Goal: Navigation & Orientation: Find specific page/section

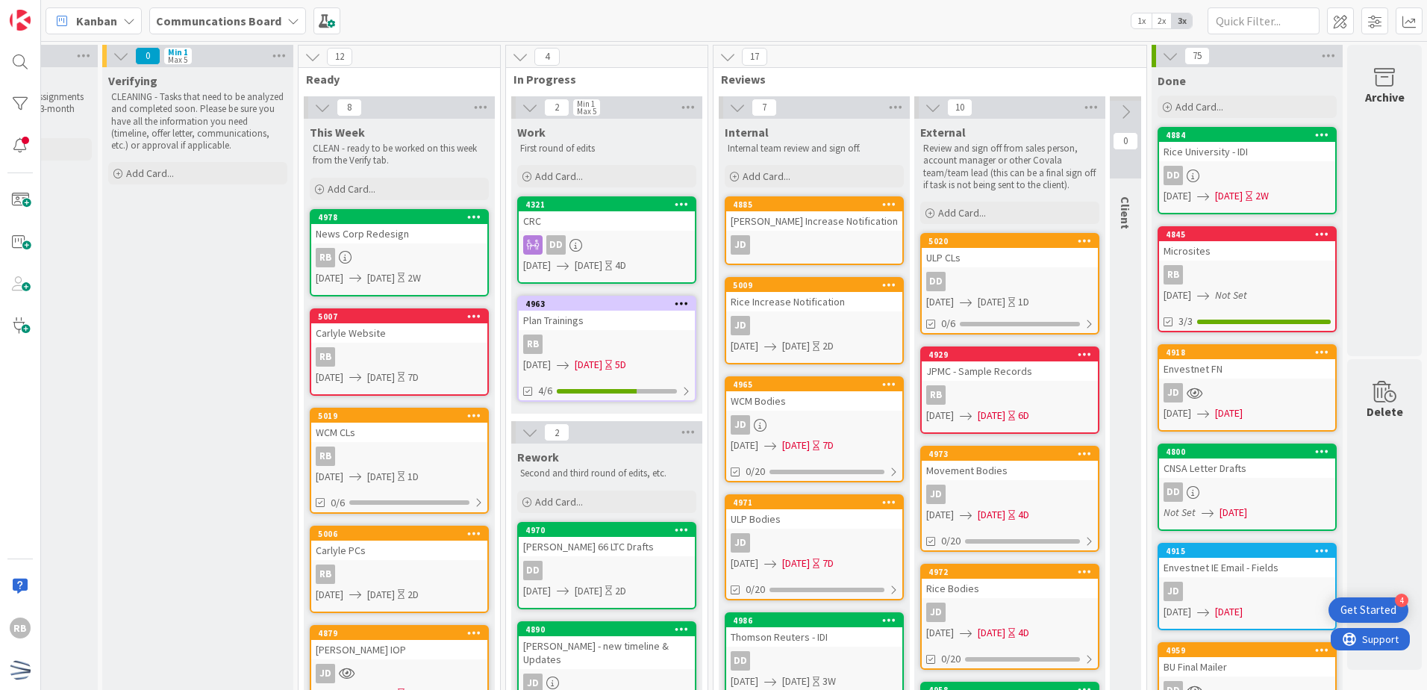
scroll to position [0, 151]
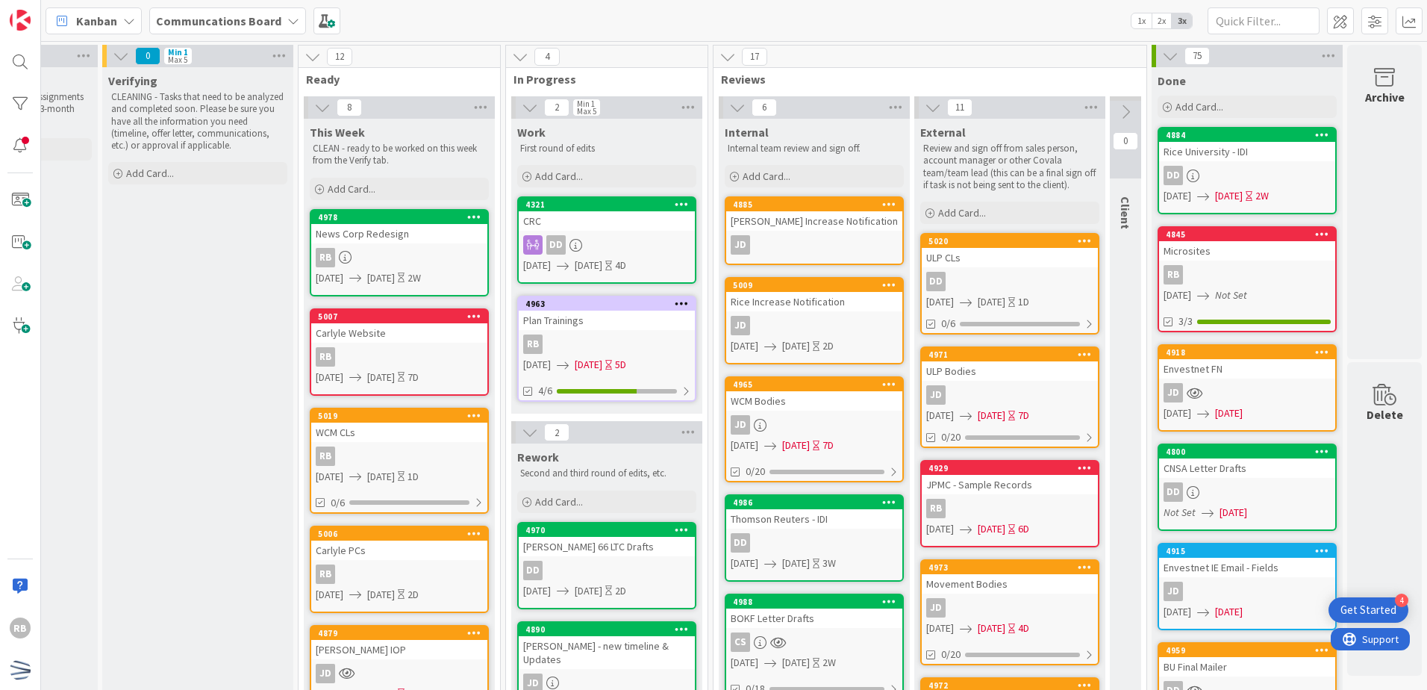
click at [708, 278] on div "DD" at bounding box center [1010, 281] width 176 height 19
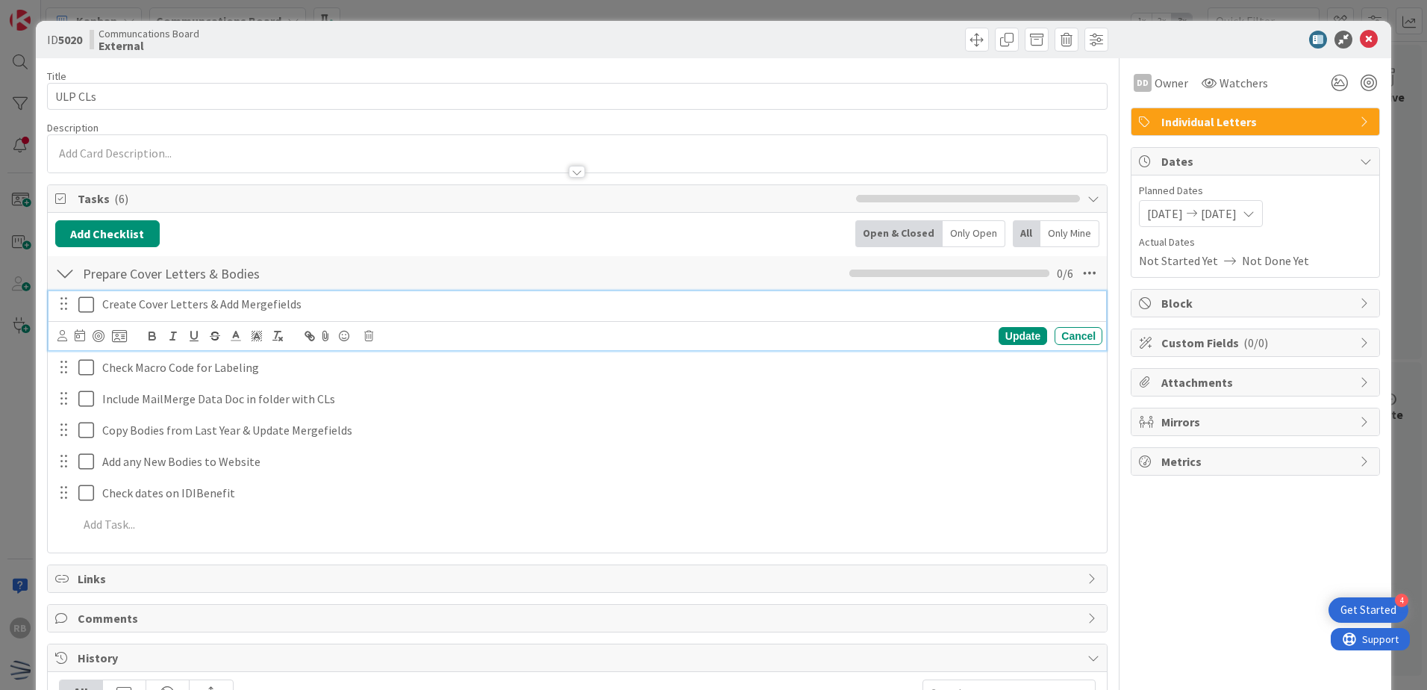
click at [84, 303] on icon at bounding box center [89, 305] width 22 height 18
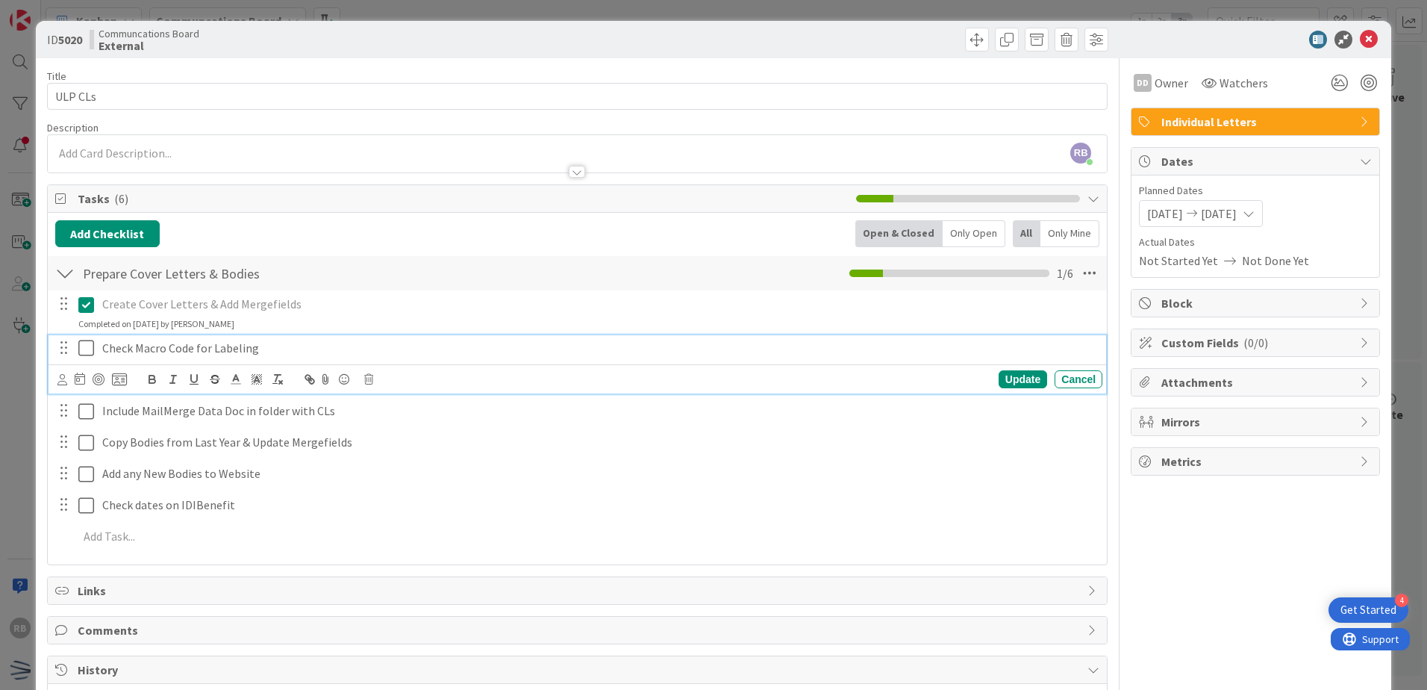
click at [87, 346] on icon at bounding box center [89, 348] width 22 height 18
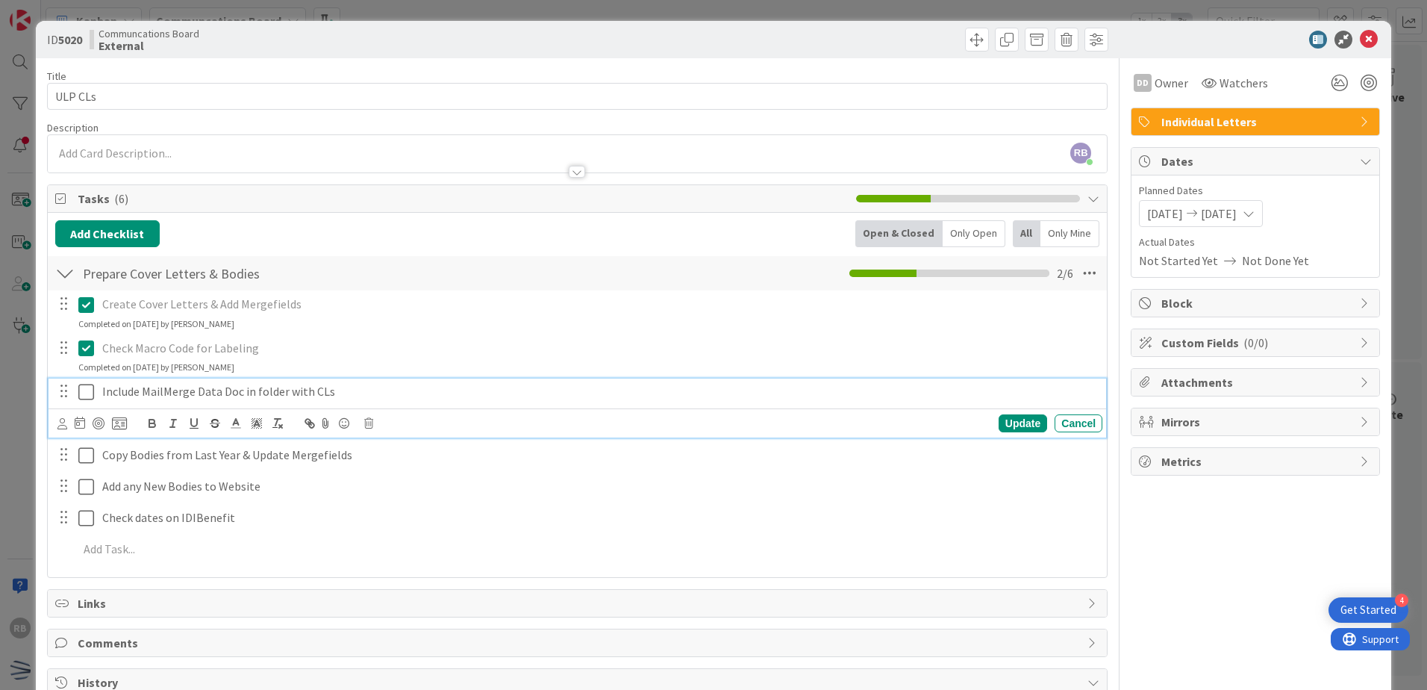
click at [89, 387] on icon at bounding box center [89, 392] width 22 height 18
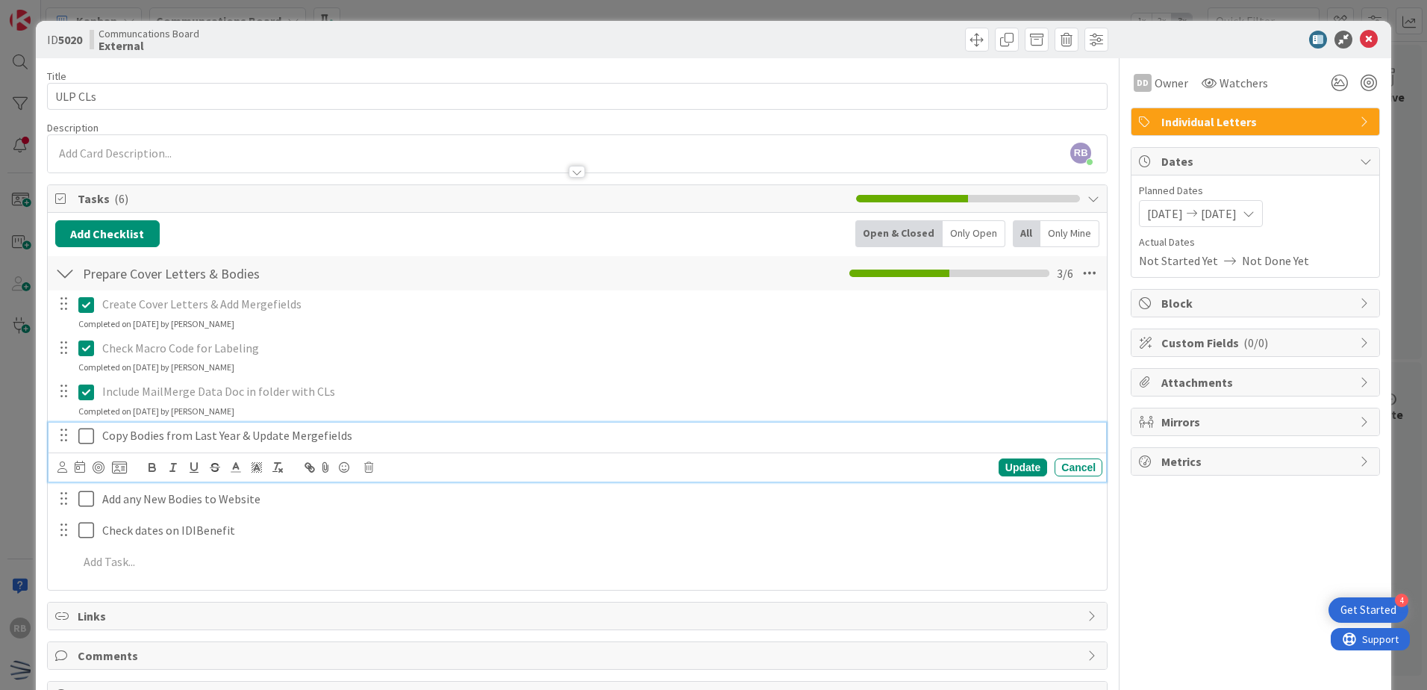
click at [89, 434] on icon at bounding box center [89, 436] width 22 height 18
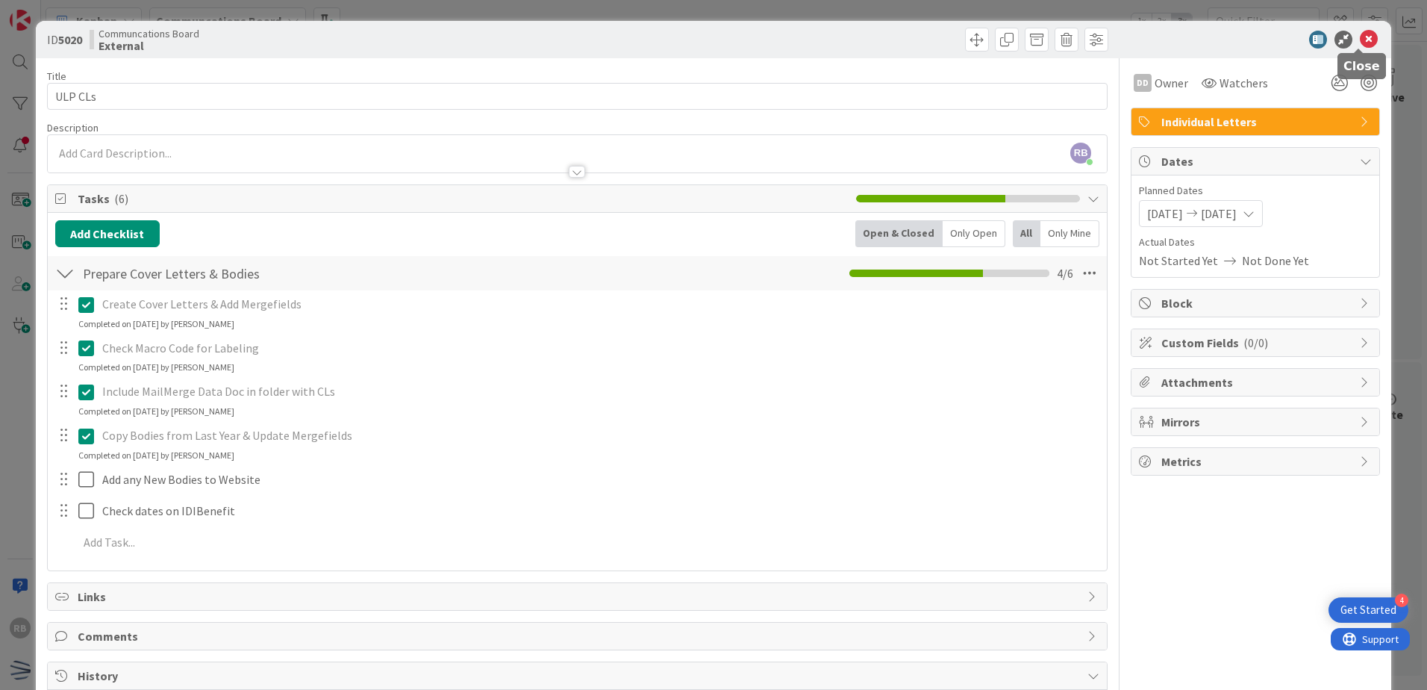
click at [708, 38] on icon at bounding box center [1369, 40] width 18 height 18
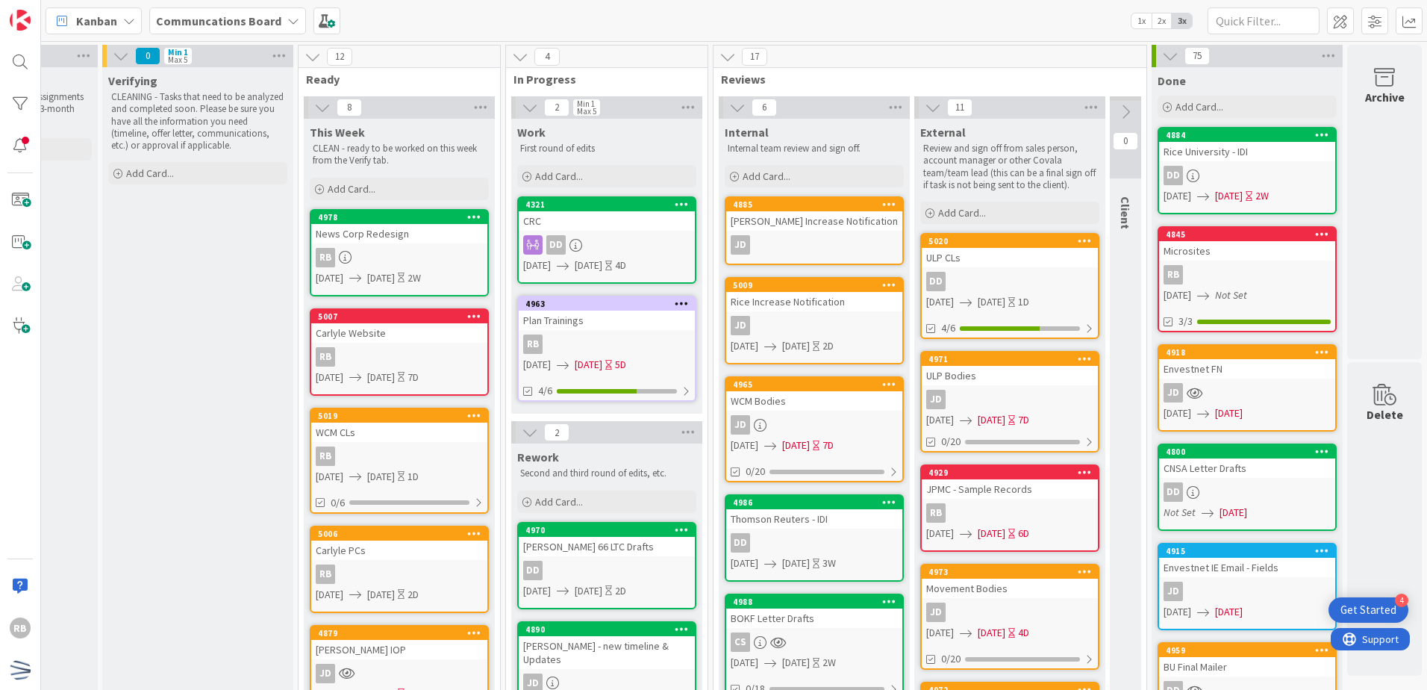
click at [708, 408] on div "JD" at bounding box center [1010, 399] width 176 height 19
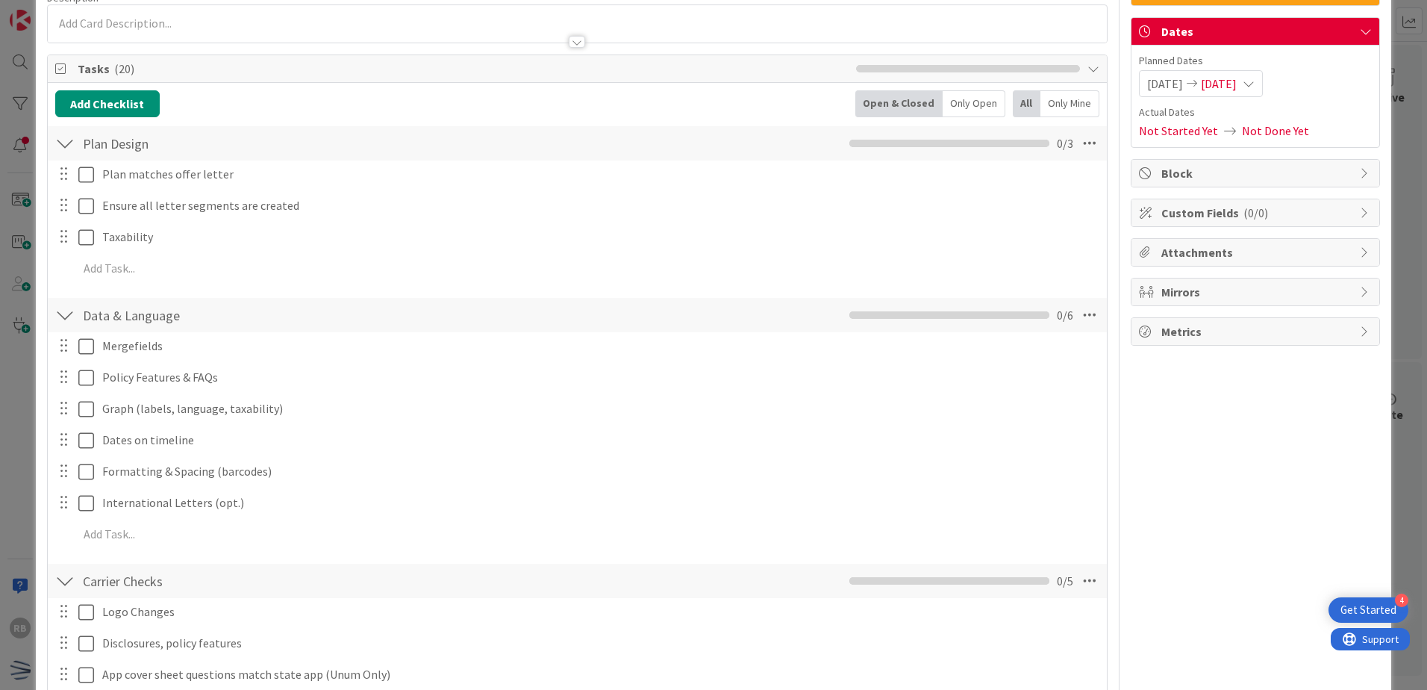
scroll to position [149, 0]
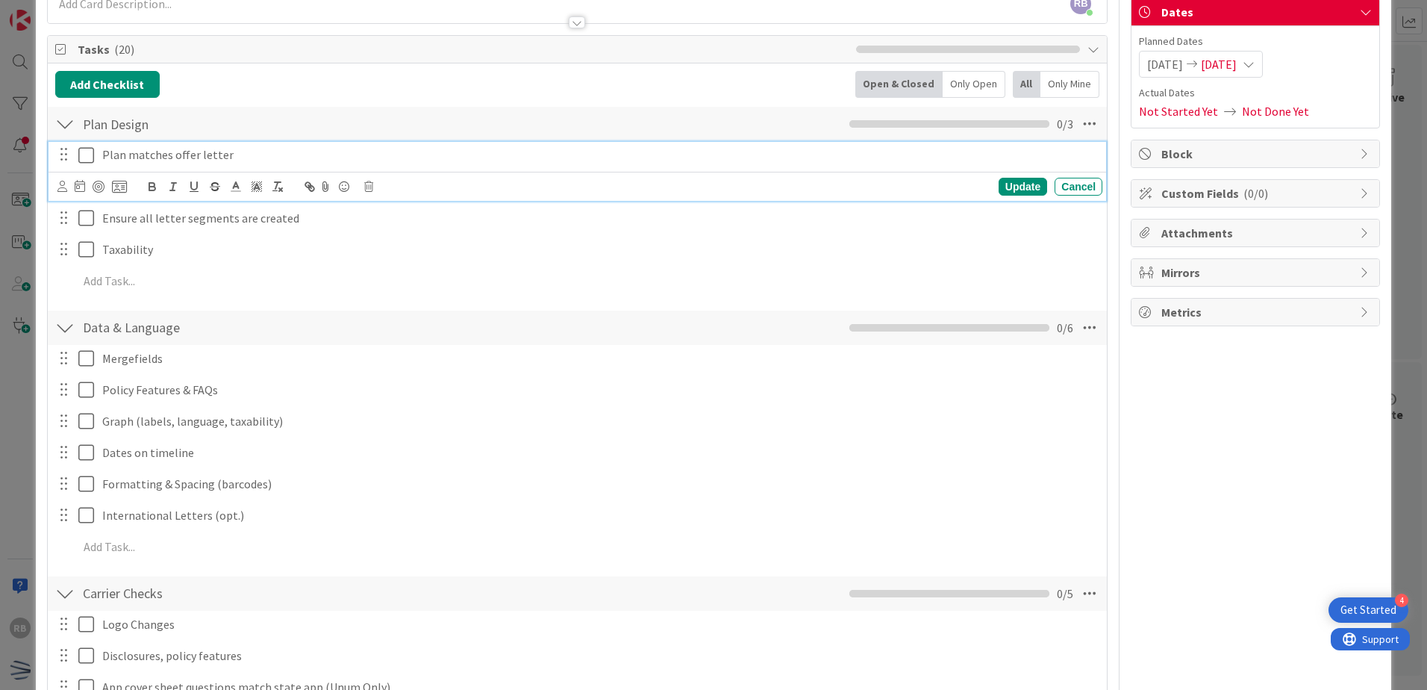
click at [88, 154] on icon at bounding box center [89, 155] width 22 height 18
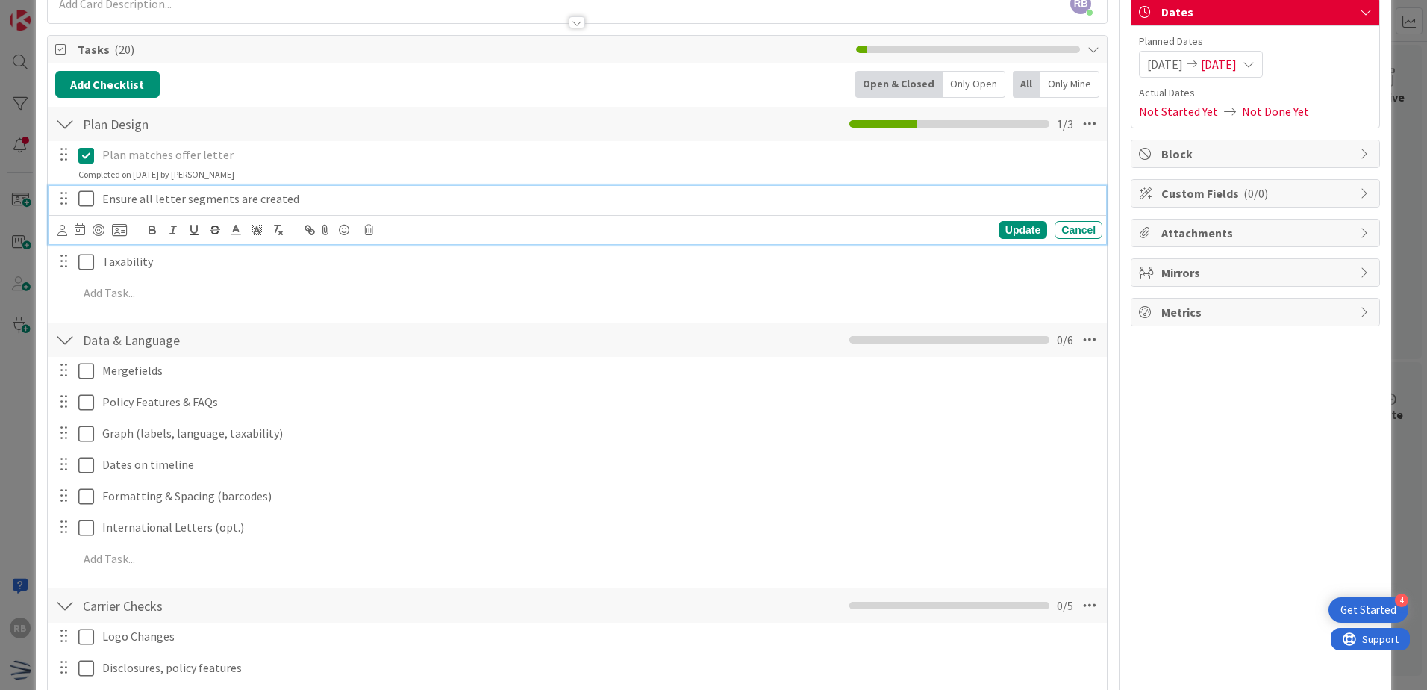
click at [86, 198] on icon at bounding box center [89, 199] width 22 height 18
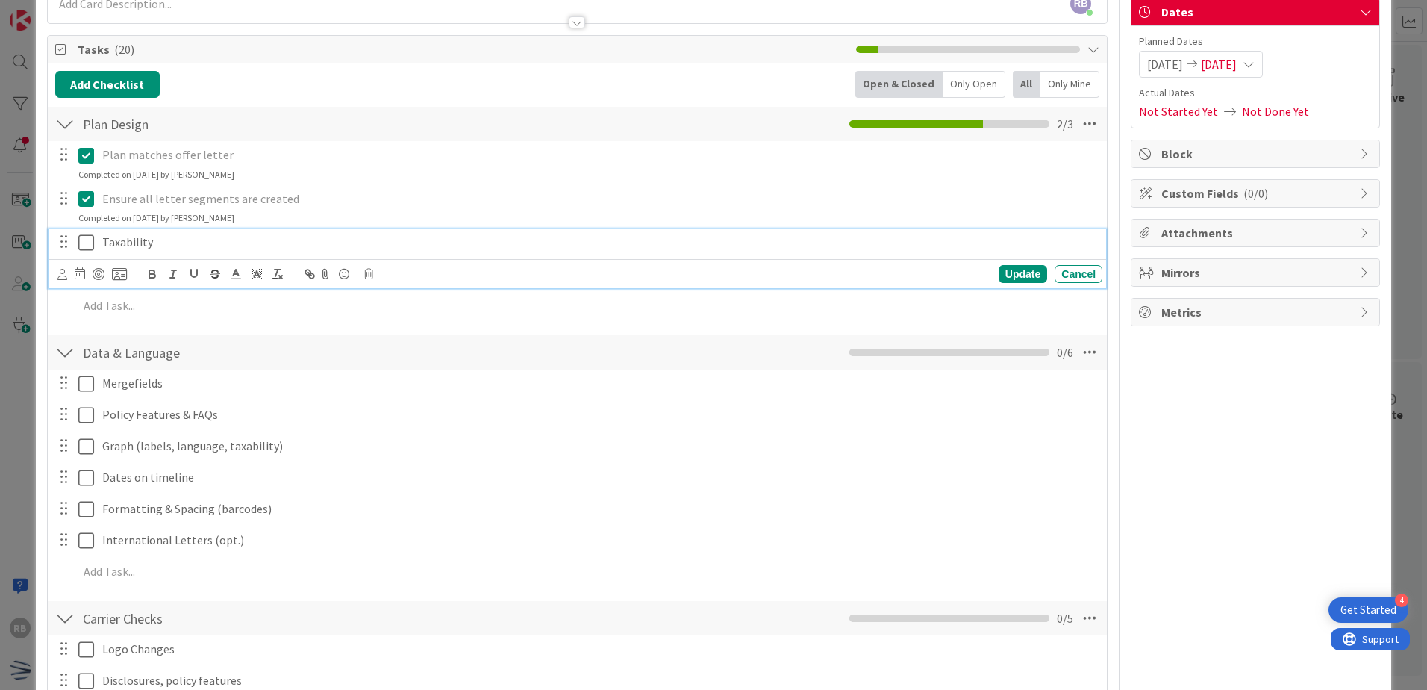
click at [86, 245] on icon at bounding box center [89, 243] width 22 height 18
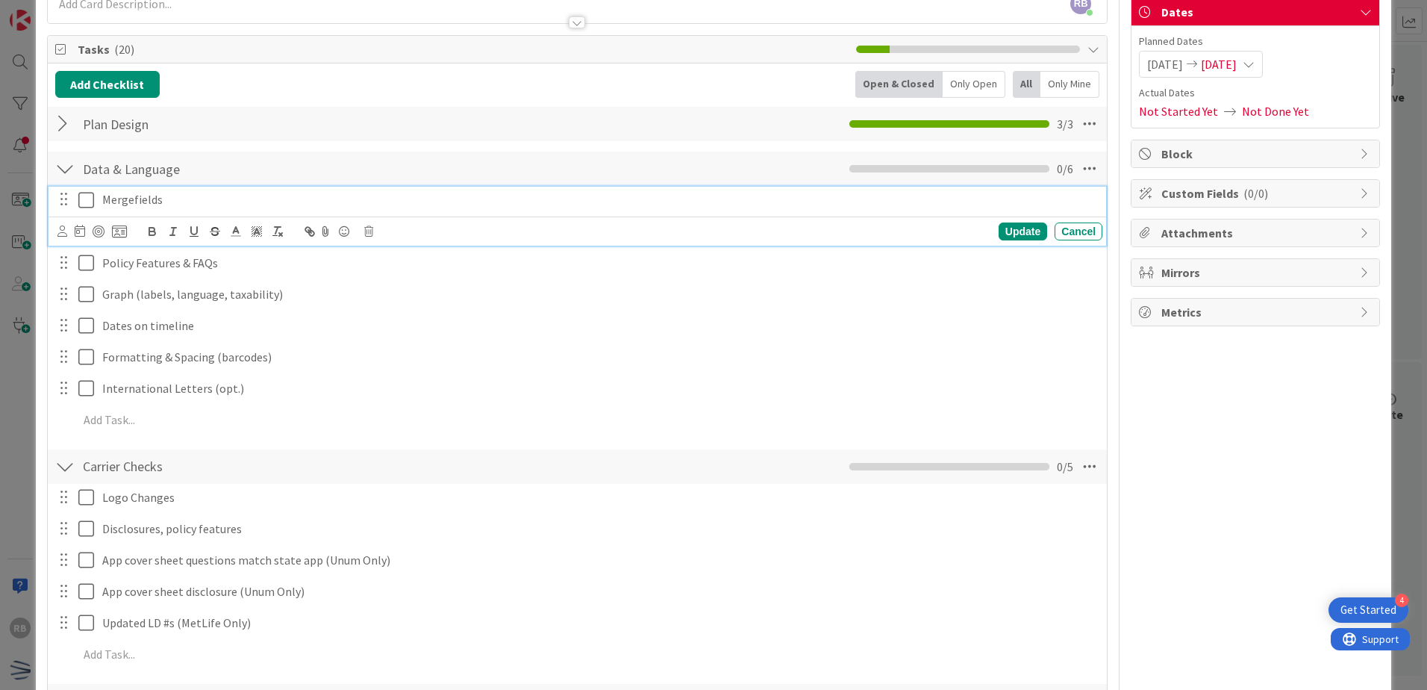
click at [87, 202] on icon at bounding box center [89, 200] width 22 height 18
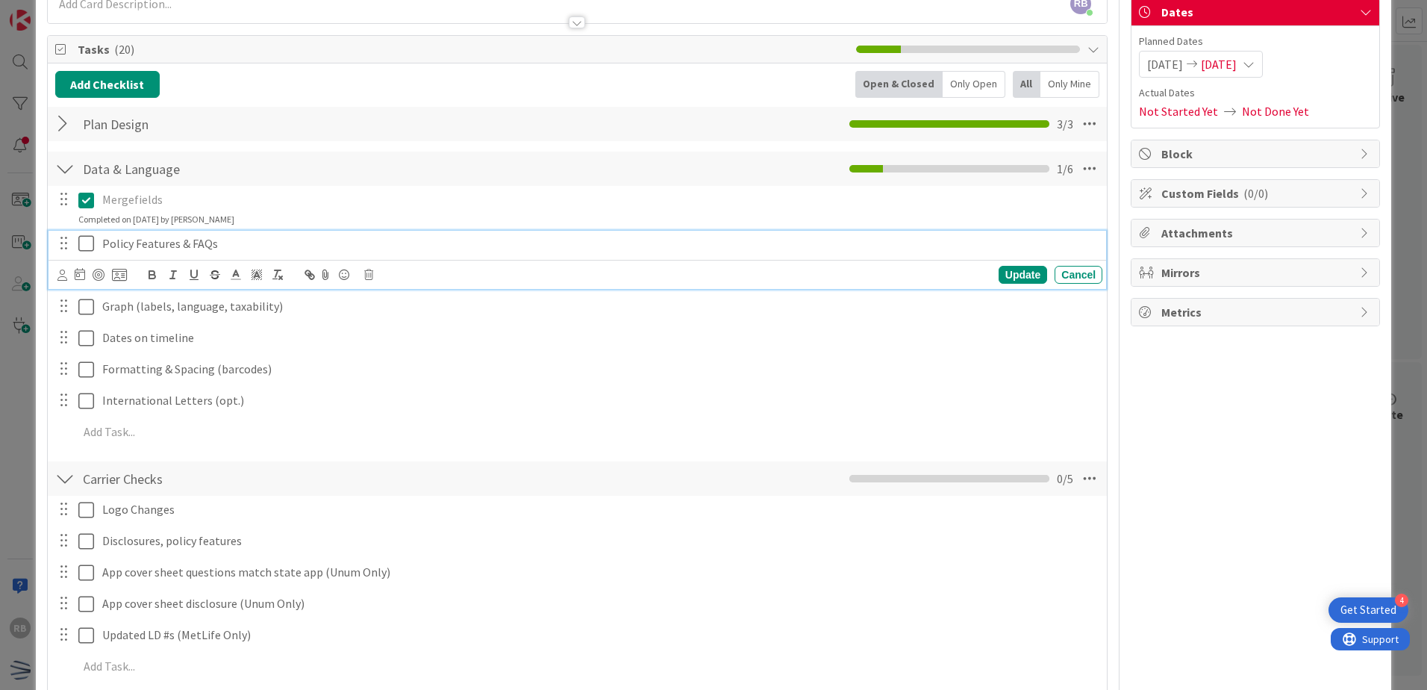
click at [88, 243] on icon at bounding box center [89, 243] width 22 height 18
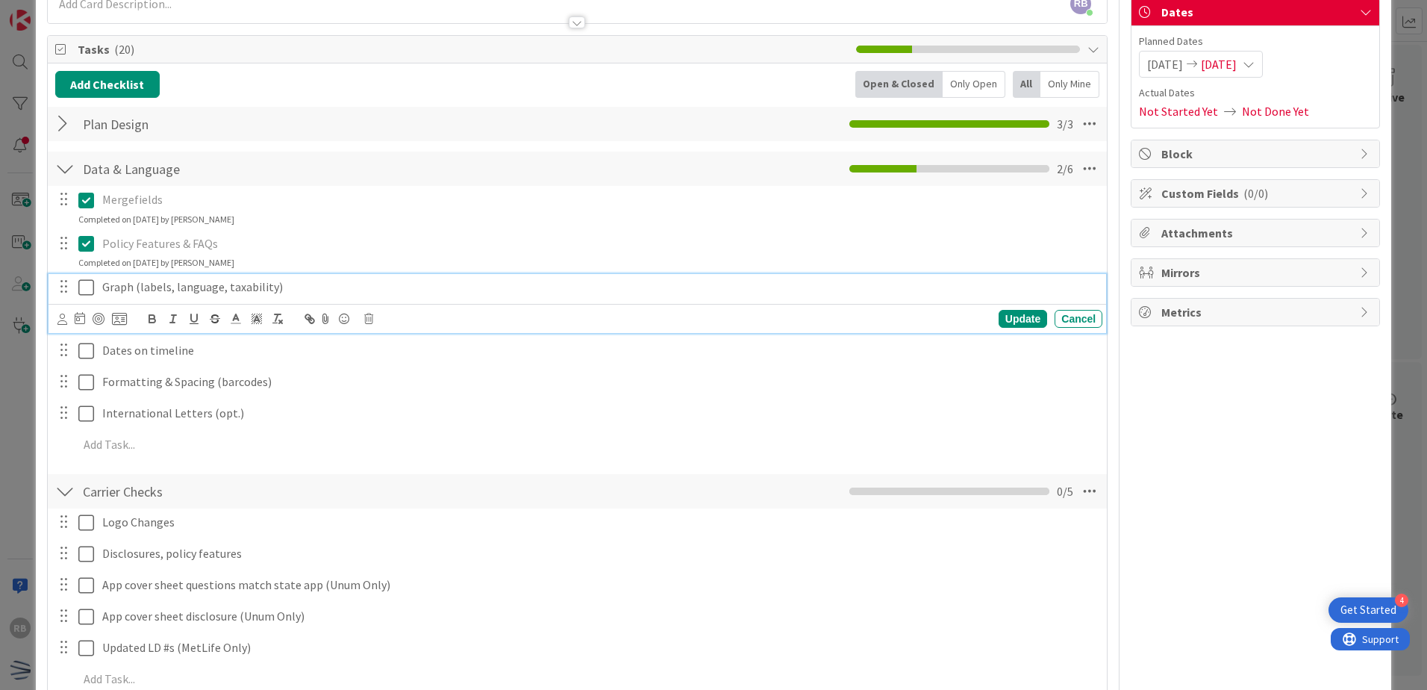
click at [85, 288] on icon at bounding box center [89, 287] width 22 height 18
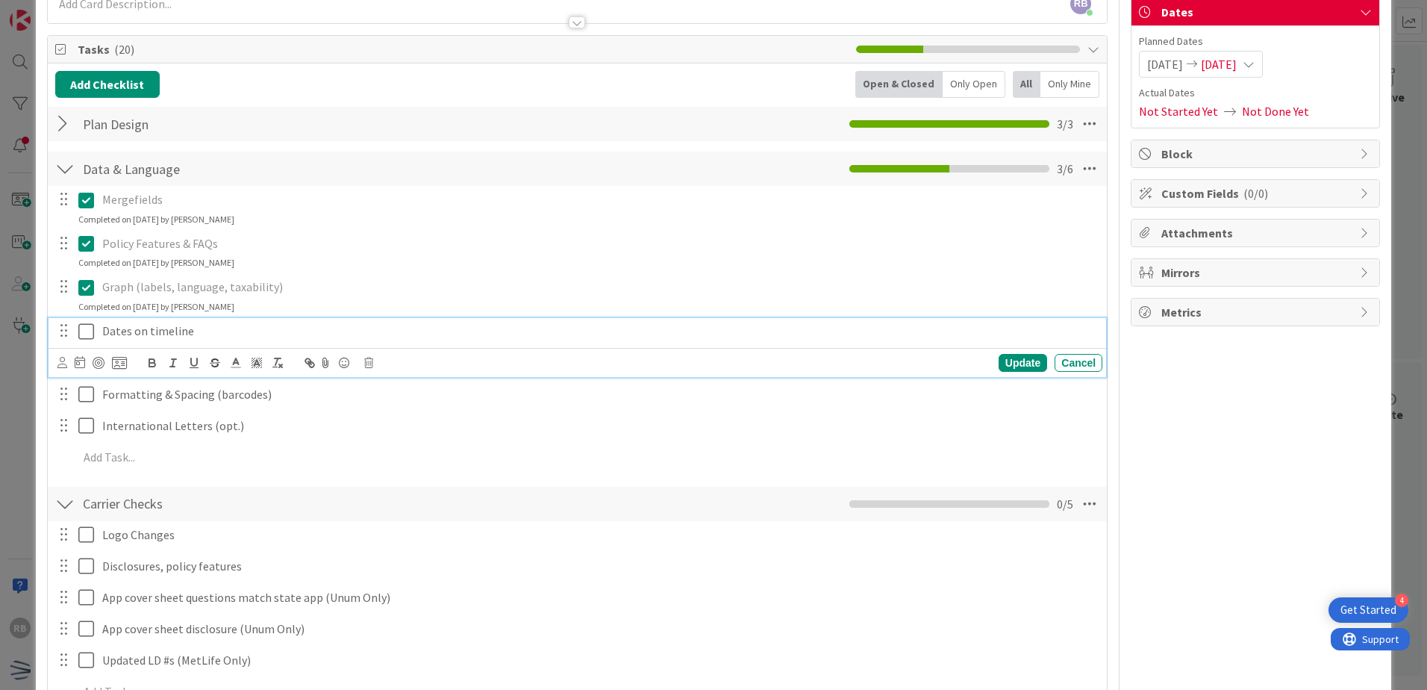
click at [86, 330] on icon at bounding box center [89, 331] width 22 height 18
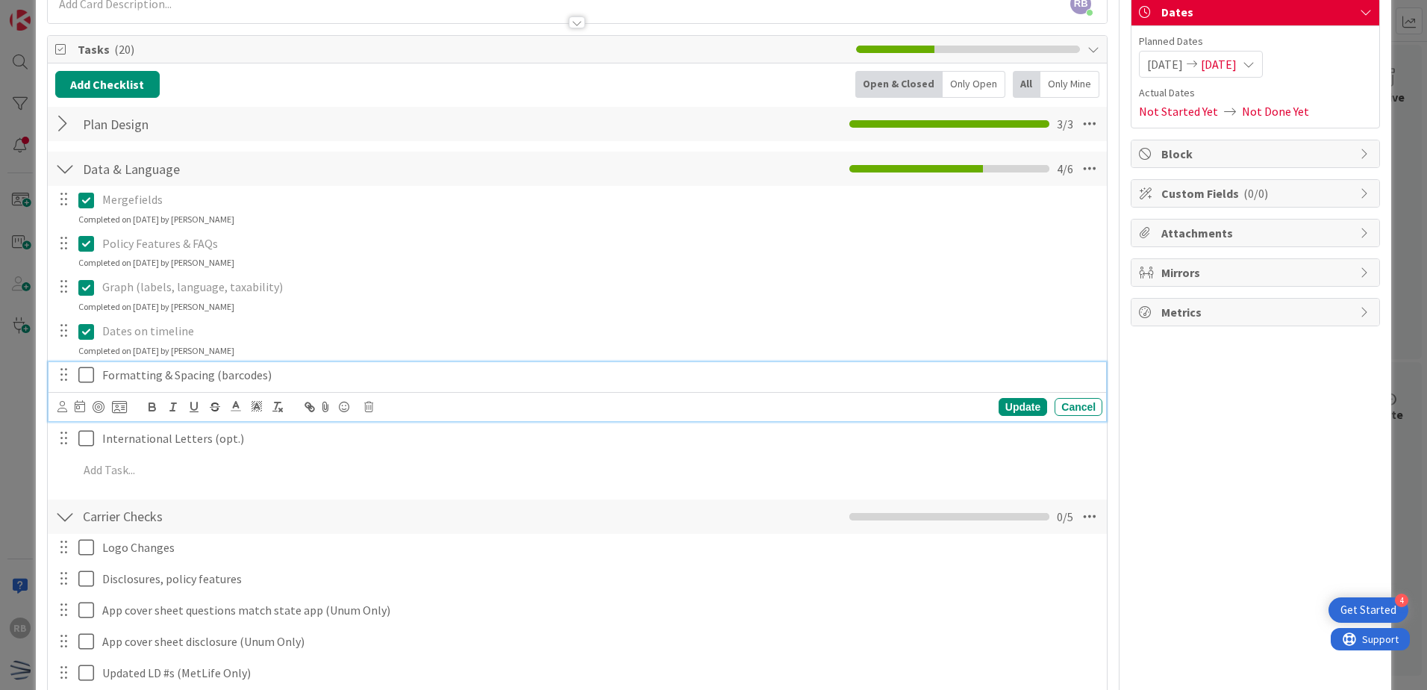
click at [84, 369] on icon at bounding box center [89, 375] width 22 height 18
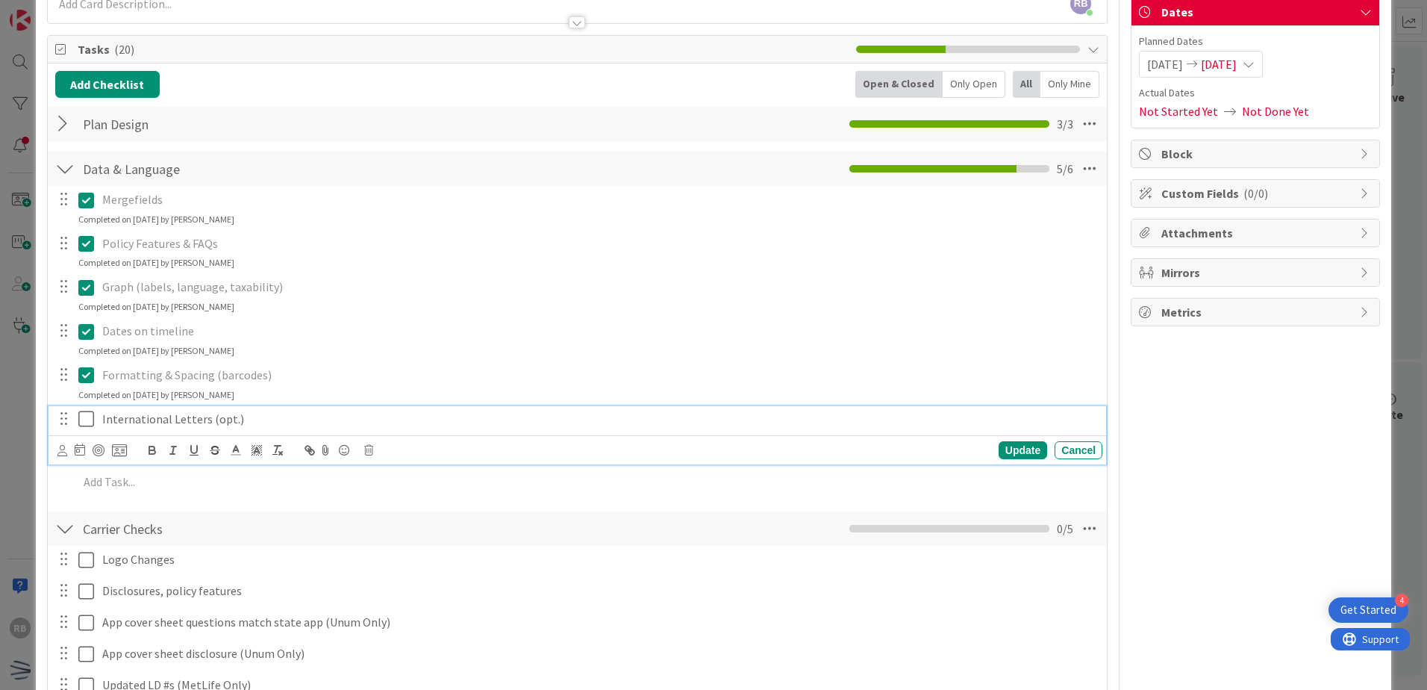
click at [82, 418] on icon at bounding box center [89, 419] width 22 height 18
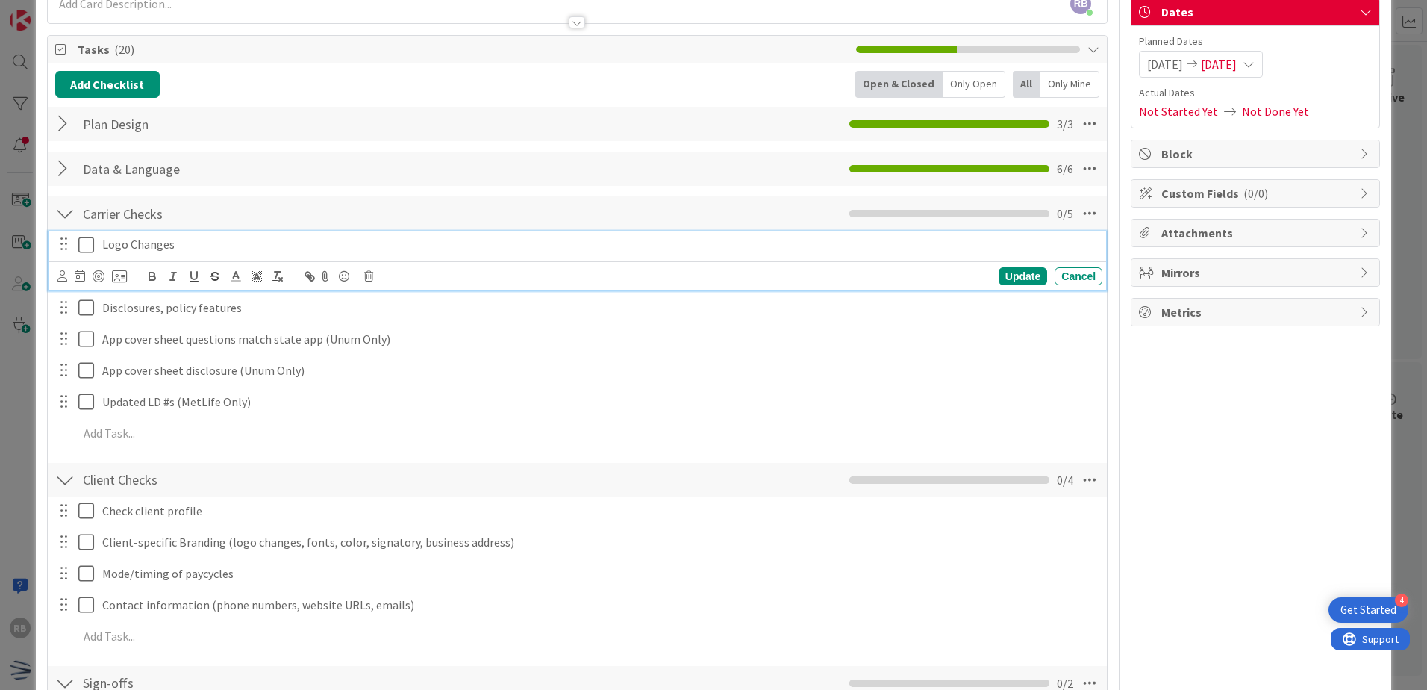
click at [86, 247] on icon at bounding box center [89, 245] width 22 height 18
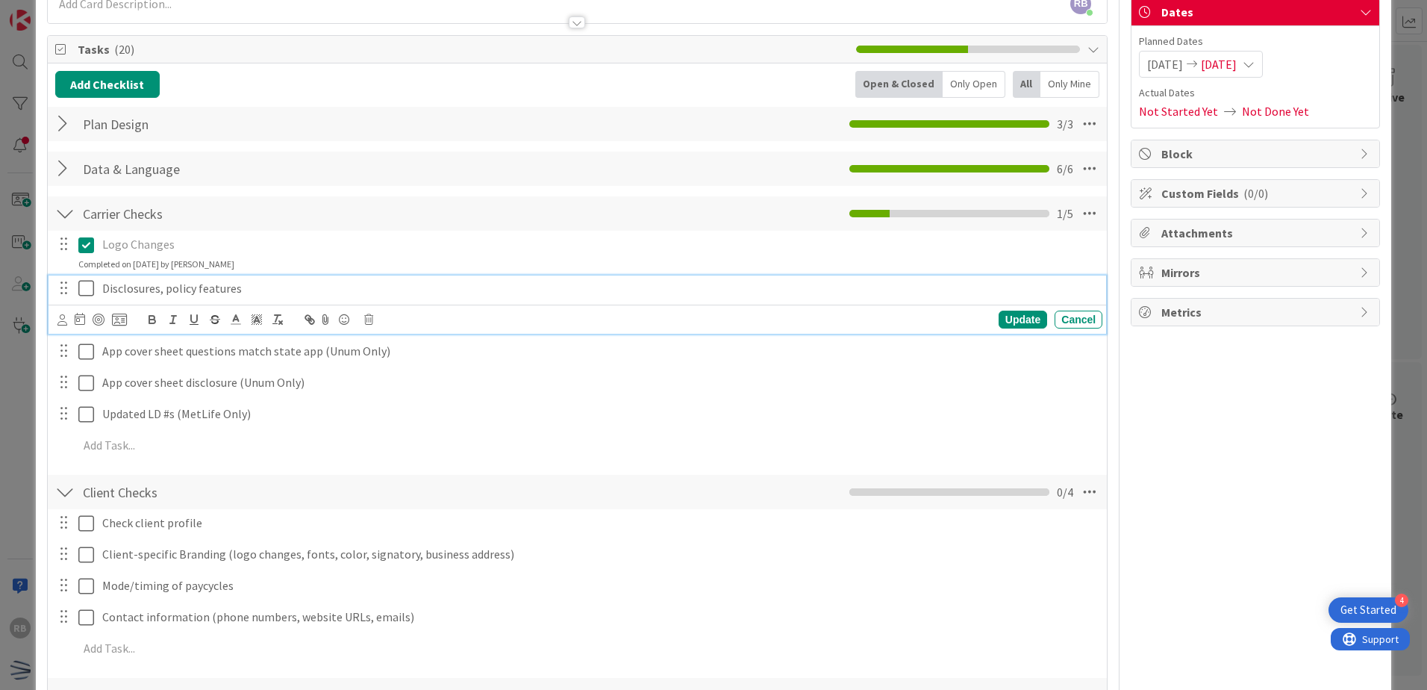
click at [87, 289] on icon at bounding box center [89, 288] width 22 height 18
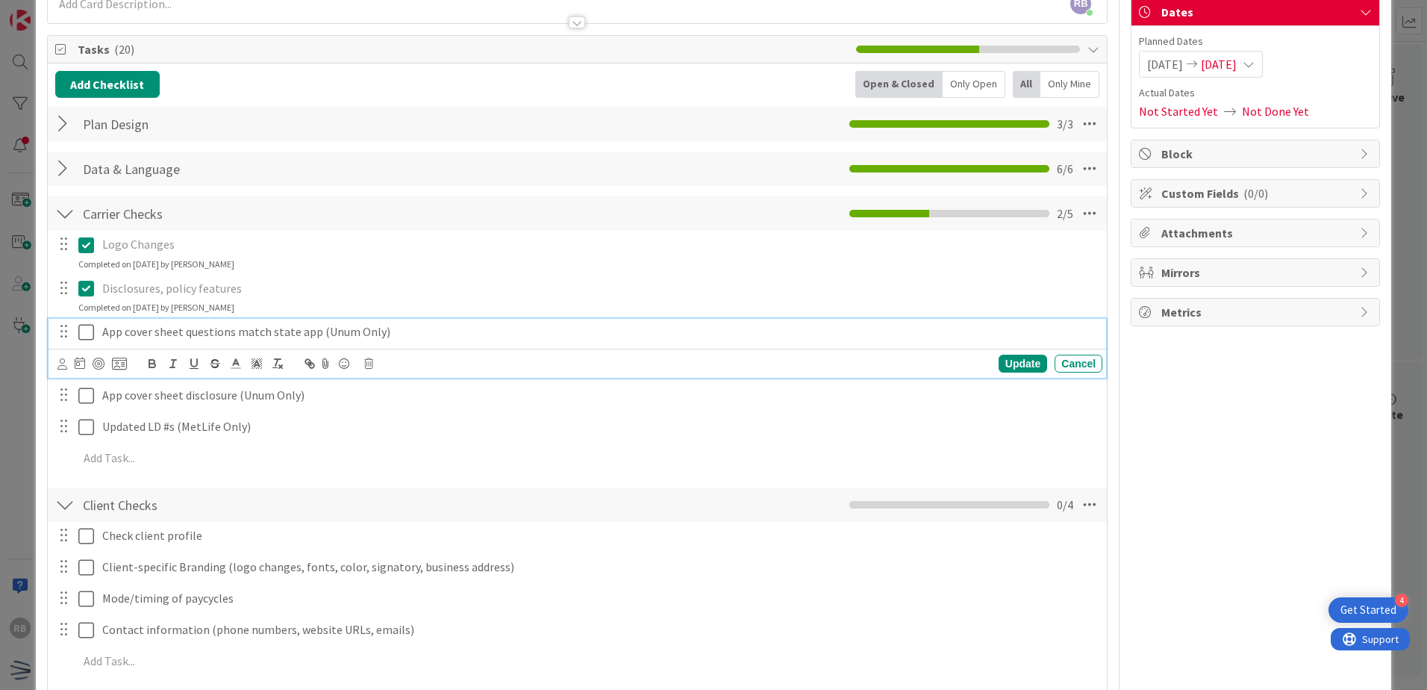
click at [86, 326] on icon at bounding box center [89, 332] width 22 height 18
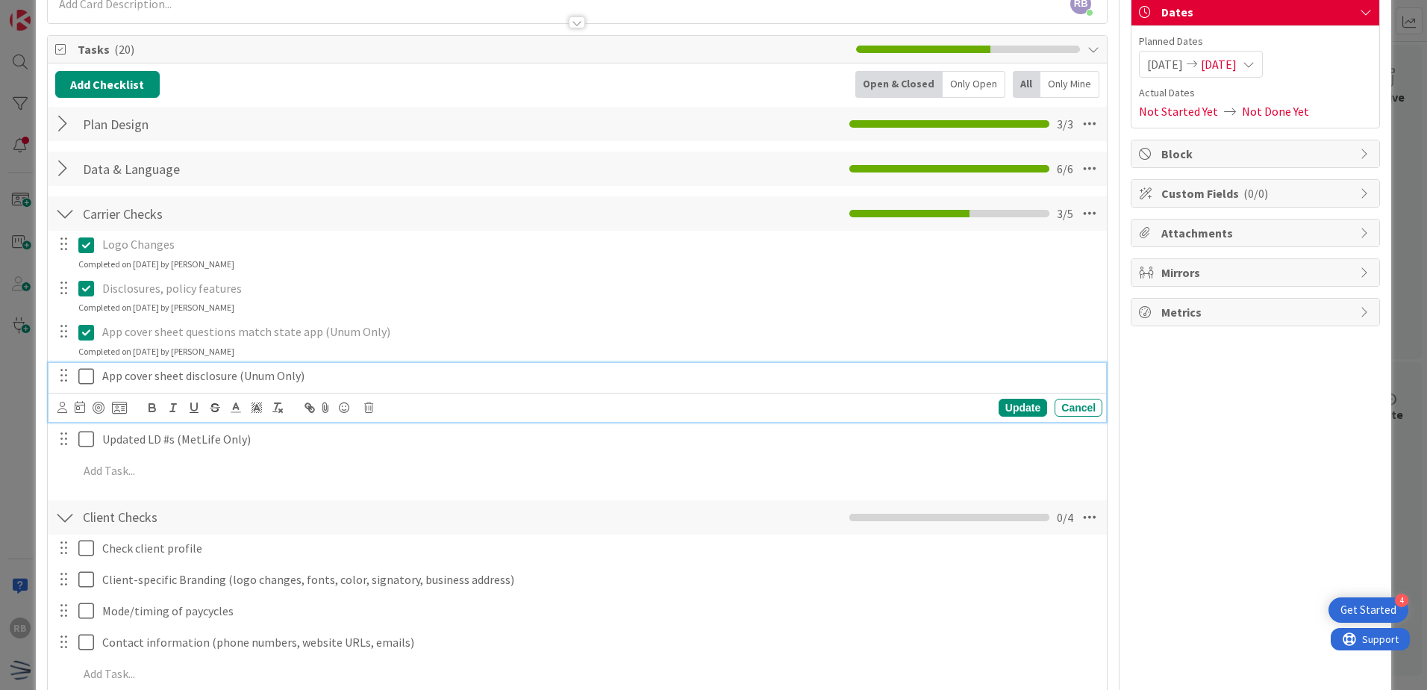
click at [83, 379] on icon at bounding box center [89, 376] width 22 height 18
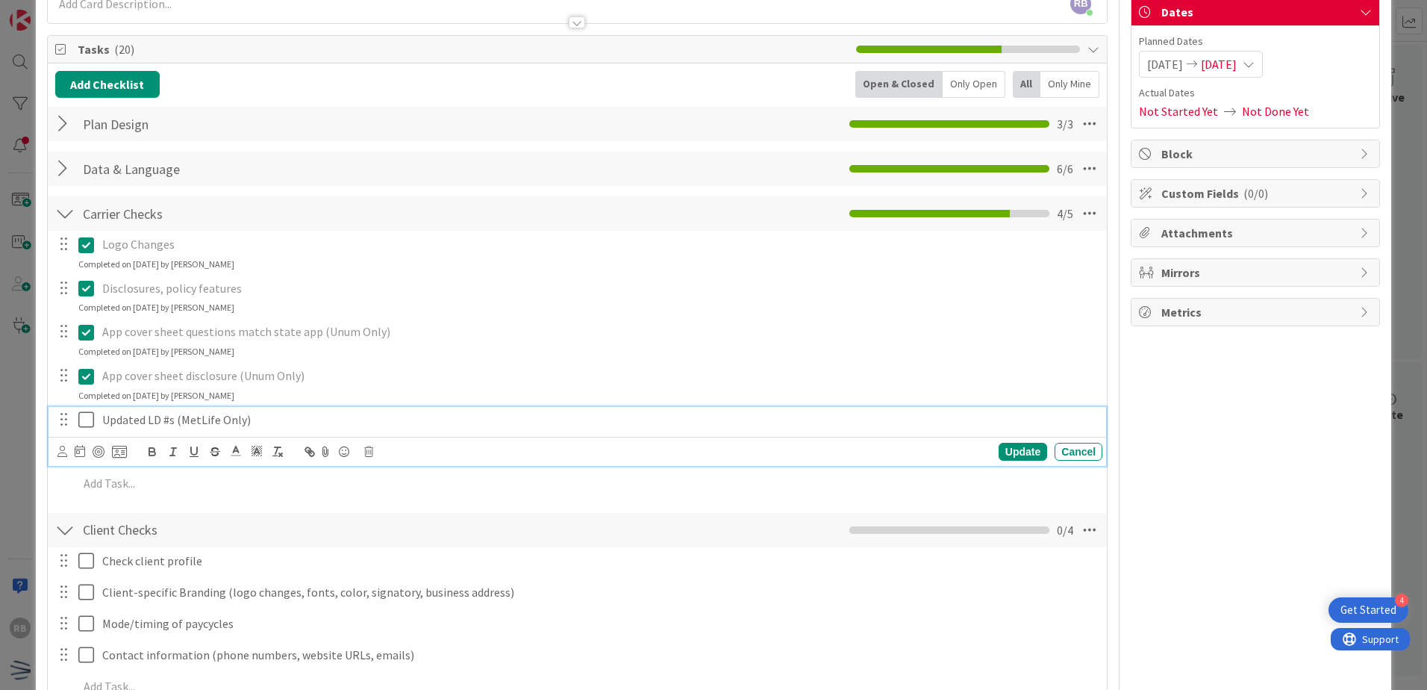
click at [84, 421] on icon at bounding box center [89, 419] width 22 height 18
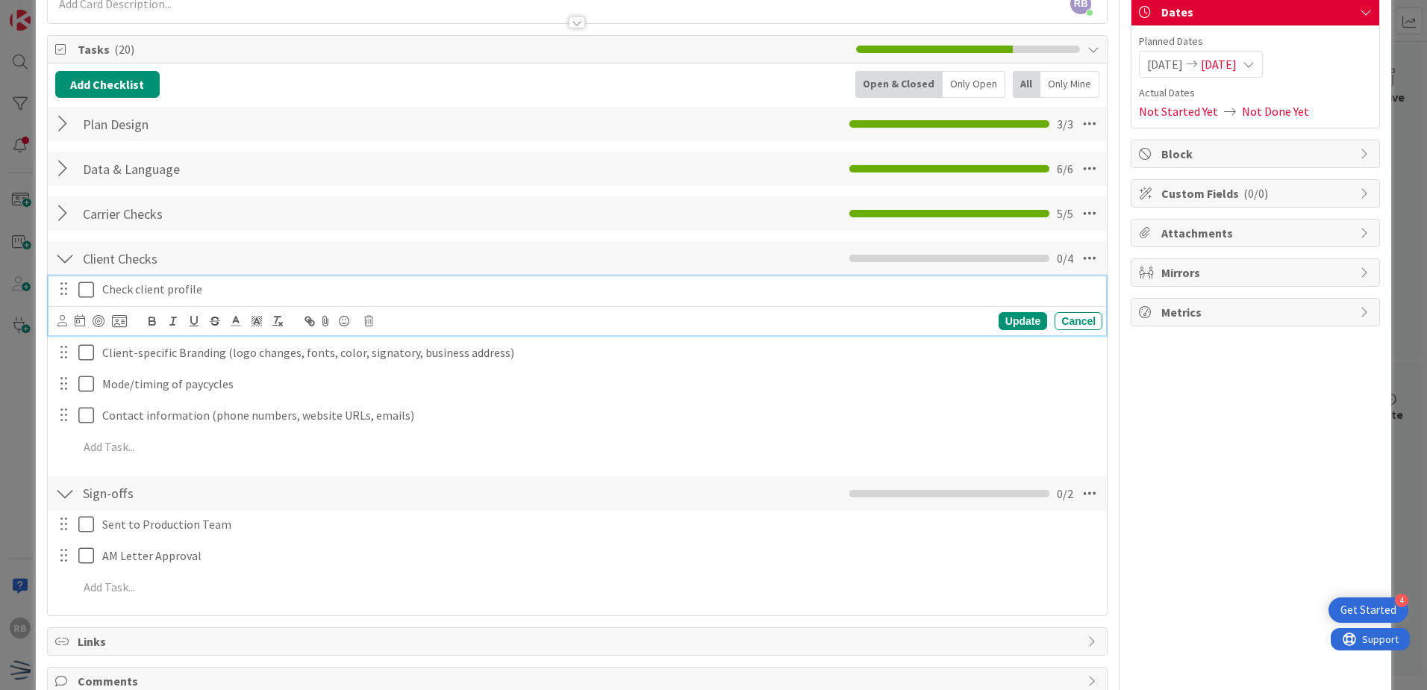
click at [87, 290] on icon at bounding box center [89, 290] width 22 height 18
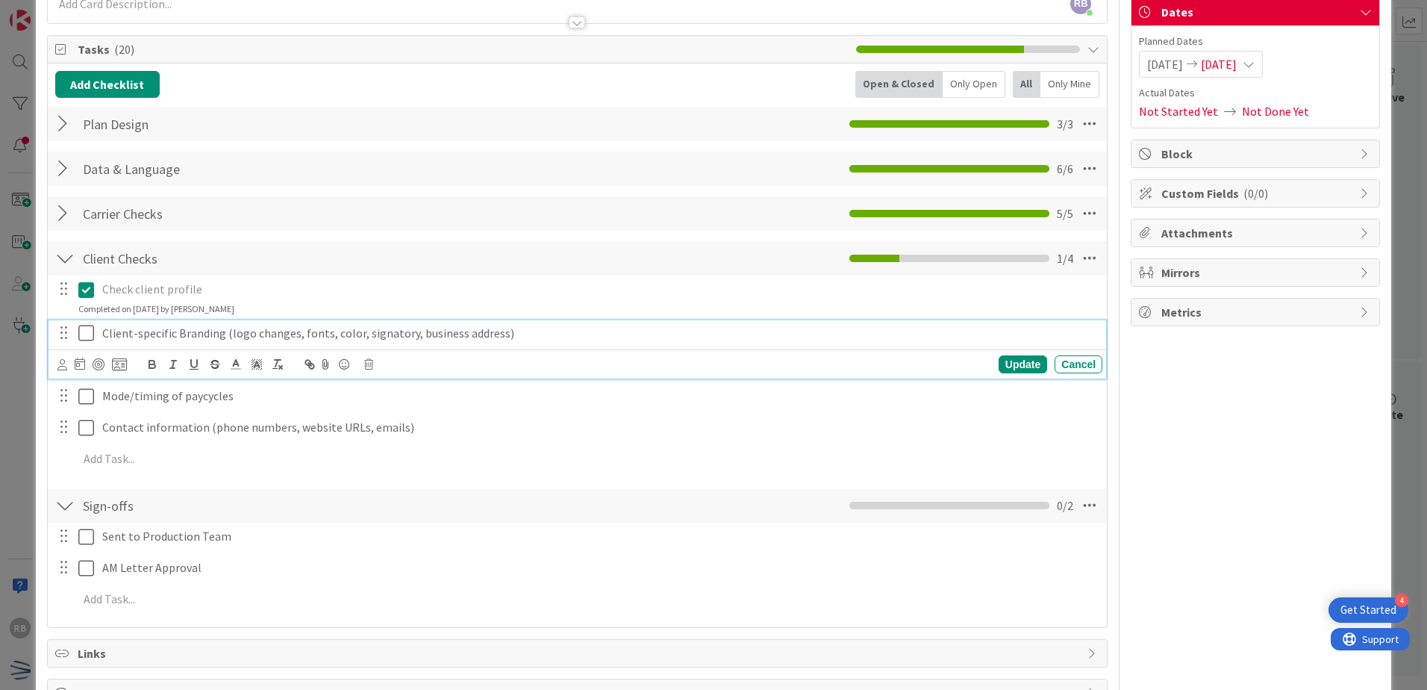
click at [84, 332] on icon at bounding box center [89, 333] width 22 height 18
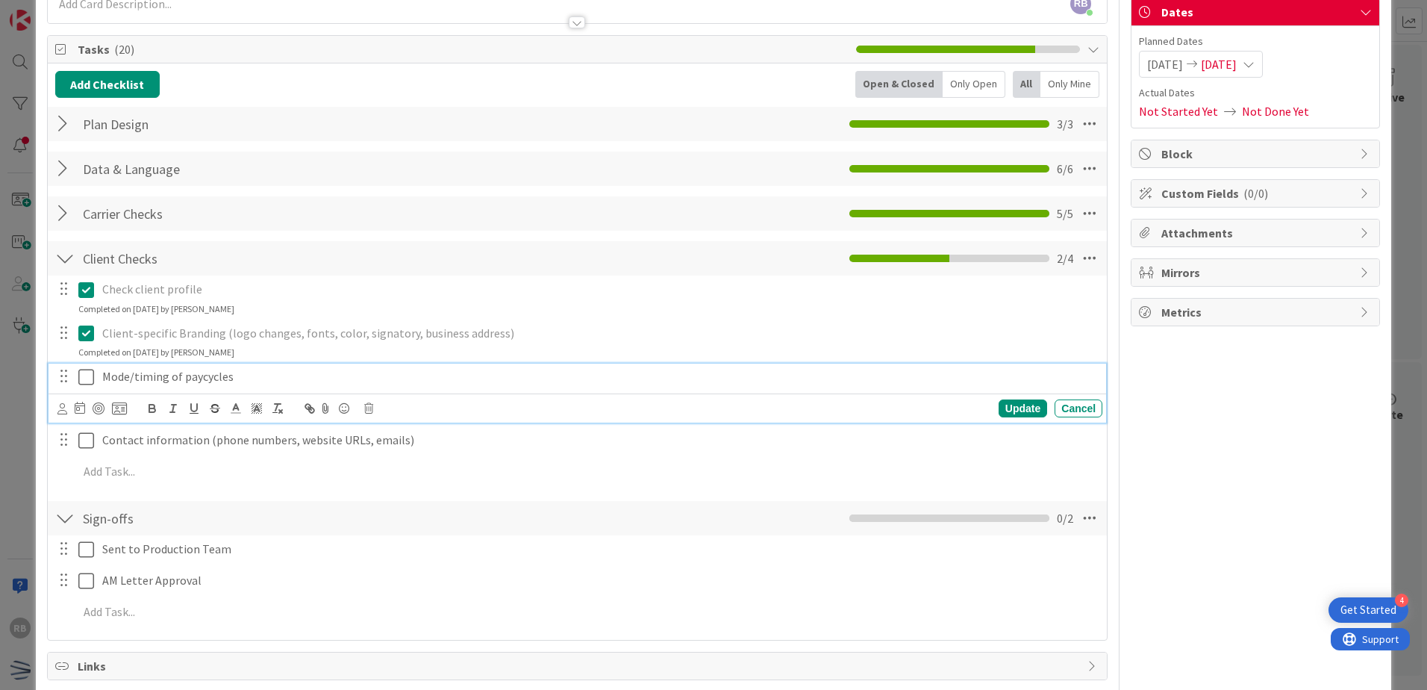
click at [87, 372] on icon at bounding box center [89, 377] width 22 height 18
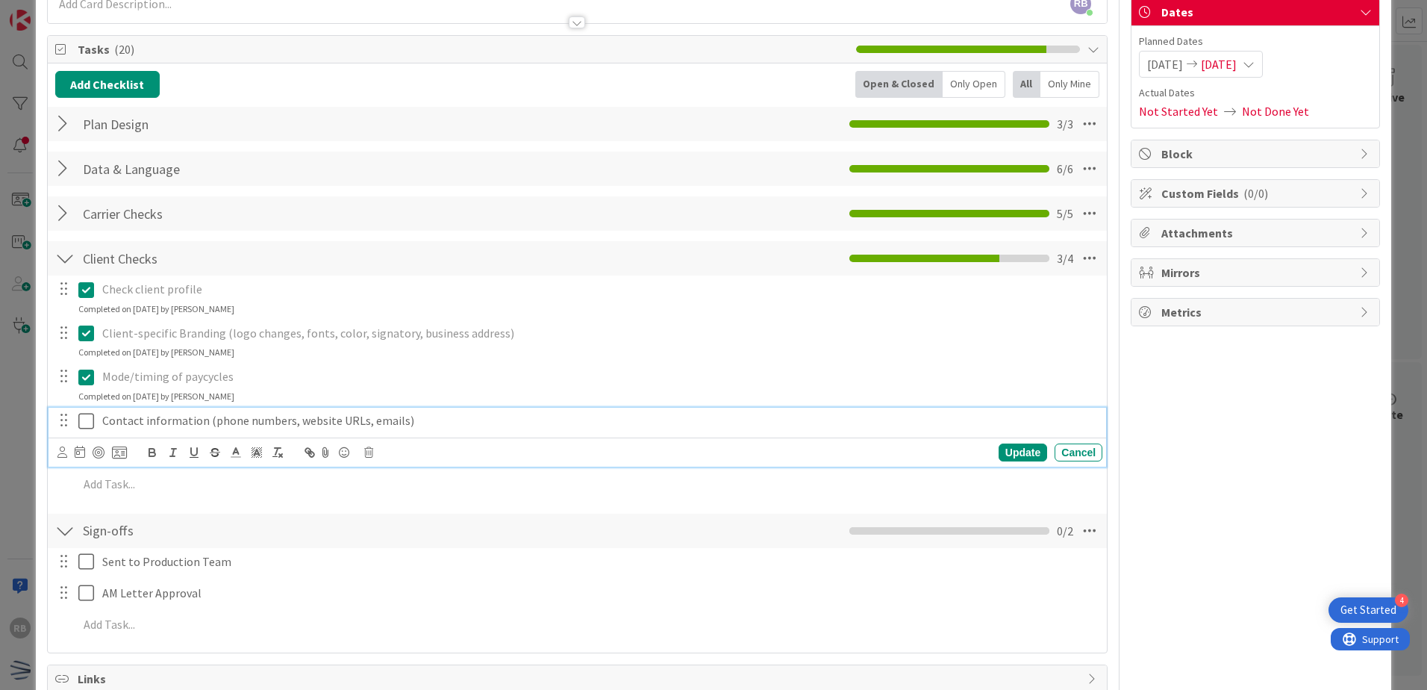
click at [90, 420] on icon at bounding box center [89, 421] width 22 height 18
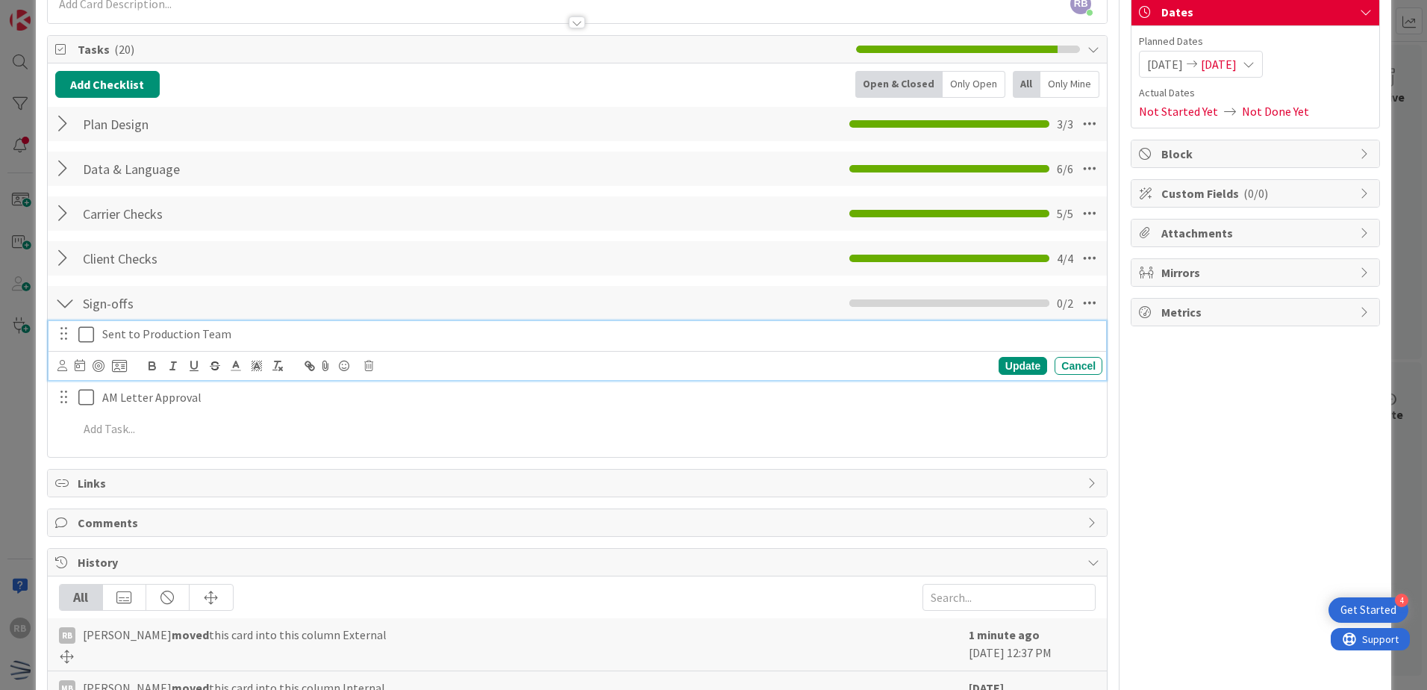
click at [85, 332] on icon at bounding box center [89, 334] width 22 height 18
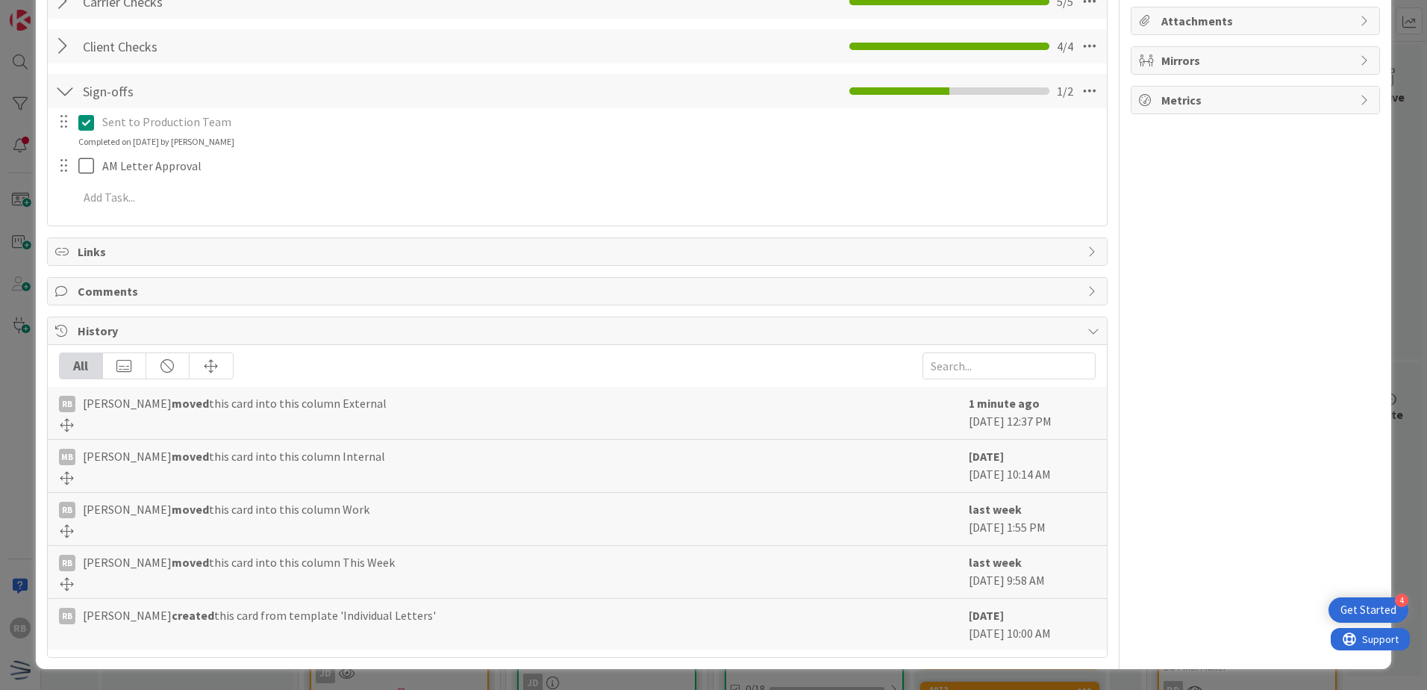
scroll to position [0, 0]
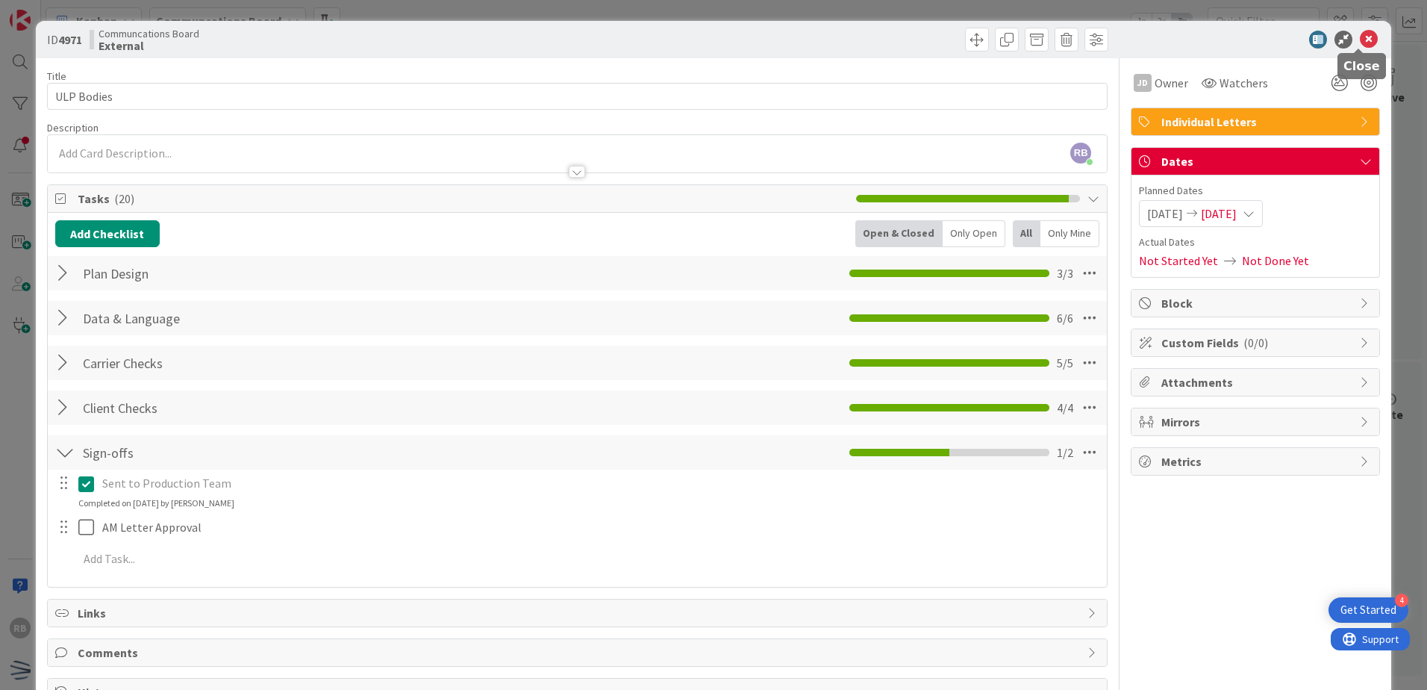
click at [708, 43] on icon at bounding box center [1369, 40] width 18 height 18
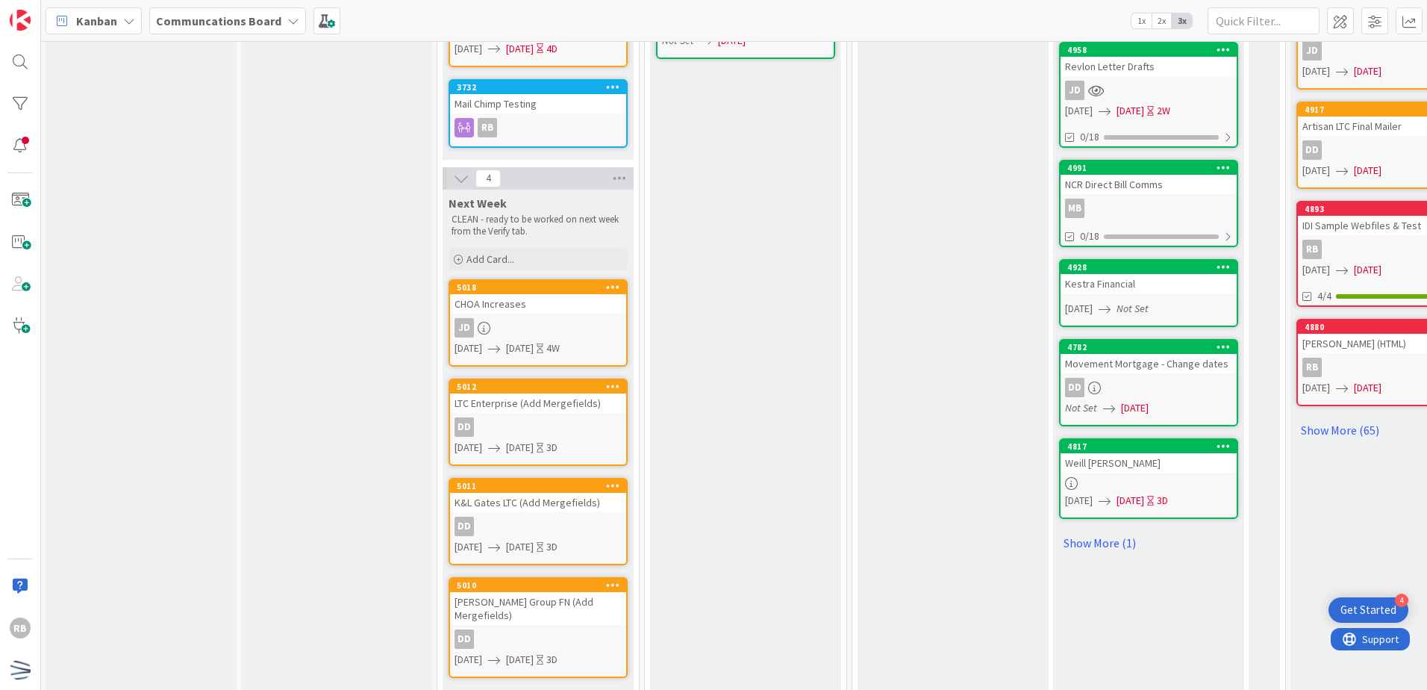
scroll to position [534, 1]
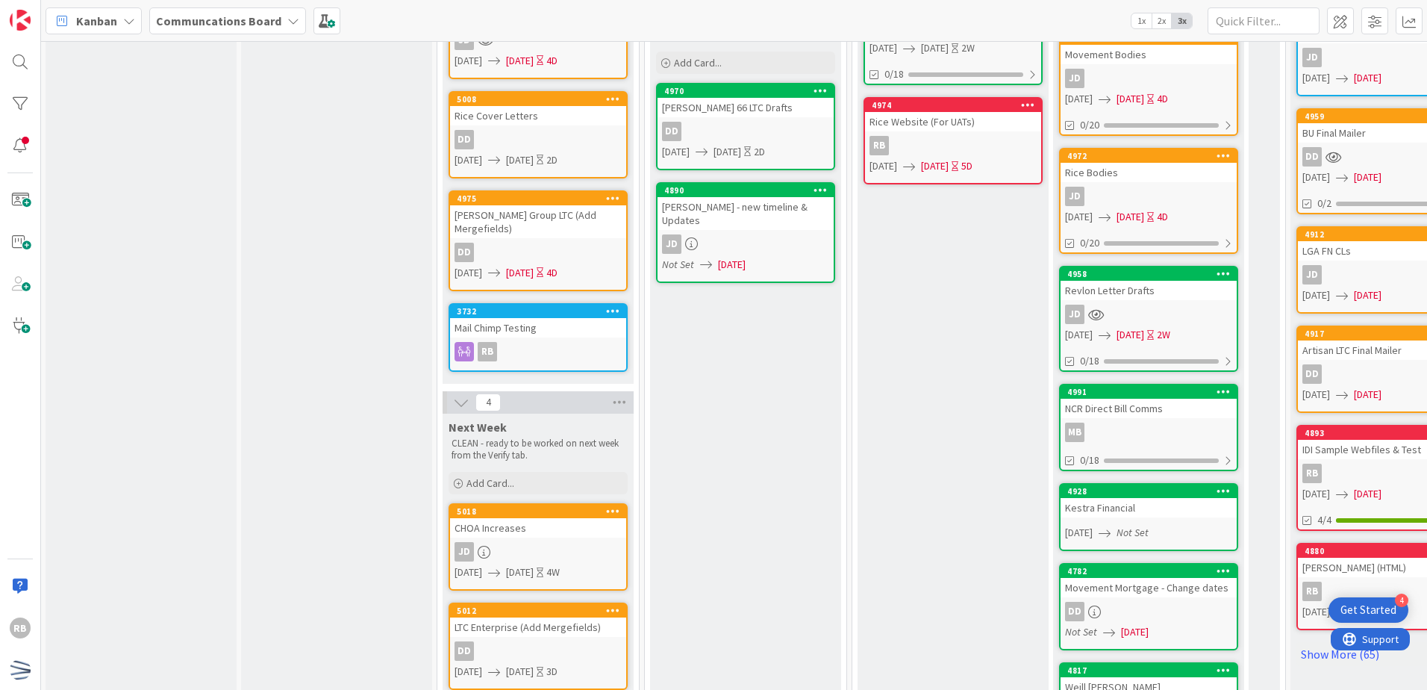
click at [382, 513] on div "Verifying CLEANING - Tasks that need to be analyzed and completed soon. Please …" at bounding box center [336, 228] width 191 height 1388
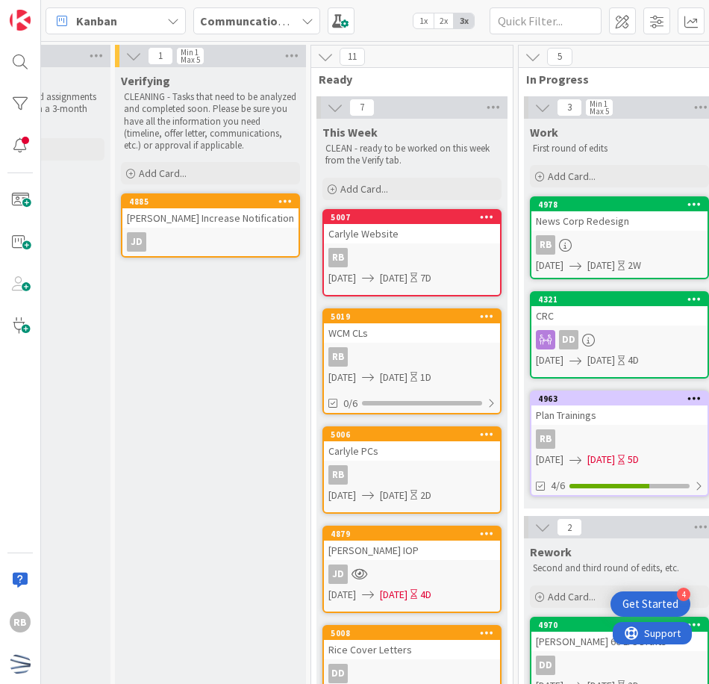
scroll to position [0, 0]
